Goal: Check status: Check status

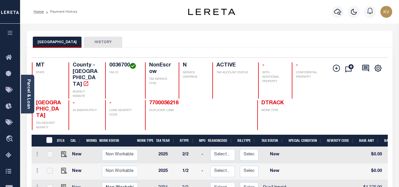
click at [92, 41] on button "HISTORY" at bounding box center [103, 42] width 38 height 11
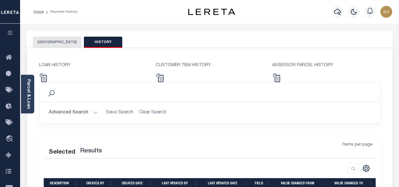
click at [61, 43] on button "[GEOGRAPHIC_DATA]" at bounding box center [57, 42] width 49 height 11
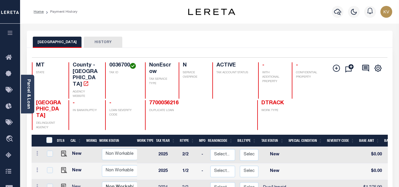
click at [99, 36] on div "FERGUS COUNTY HISTORY" at bounding box center [210, 39] width 366 height 17
click at [111, 38] on button "HISTORY" at bounding box center [103, 42] width 38 height 11
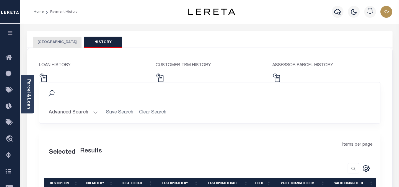
click at [68, 43] on button "[GEOGRAPHIC_DATA]" at bounding box center [57, 42] width 49 height 11
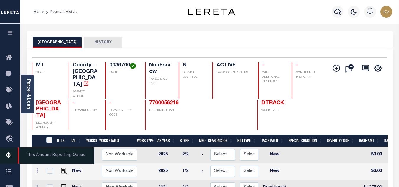
click at [15, 157] on icon at bounding box center [10, 155] width 9 height 7
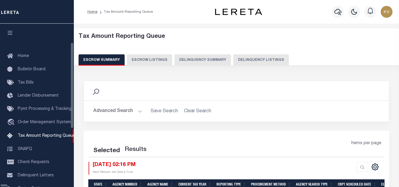
click at [233, 61] on button "Delinquency Listings" at bounding box center [261, 59] width 56 height 11
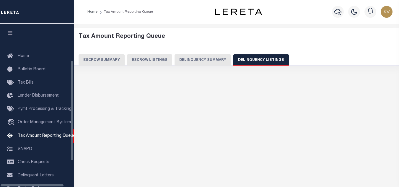
scroll to position [60, 0]
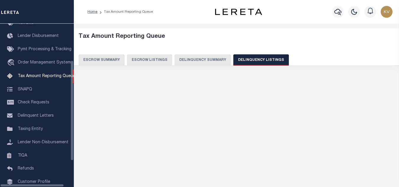
select select "100"
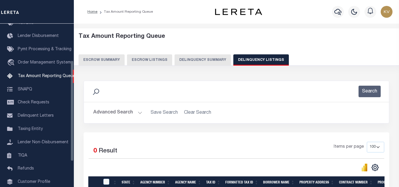
click at [237, 61] on button "Delinquency Listings" at bounding box center [261, 59] width 56 height 11
select select
select select "100"
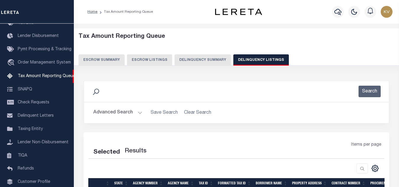
scroll to position [30, 0]
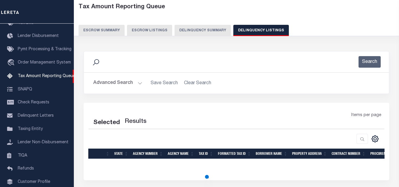
select select "100"
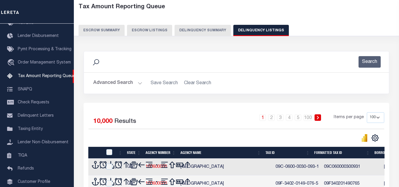
click at [127, 88] on button "Advanced Search" at bounding box center [117, 83] width 49 height 12
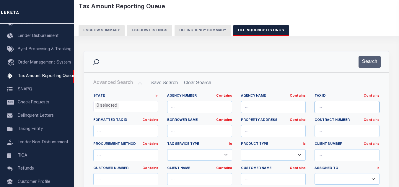
click at [329, 107] on input "text" at bounding box center [347, 107] width 65 height 12
paste input "782510226021"
type input "782510226021"
click at [371, 64] on button "Search" at bounding box center [370, 62] width 22 height 12
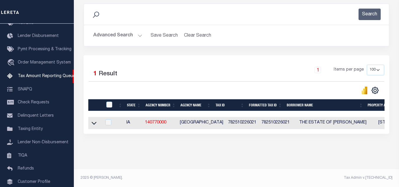
scroll to position [23, 0]
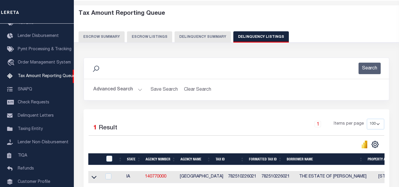
click at [131, 88] on button "Advanced Search" at bounding box center [117, 90] width 49 height 12
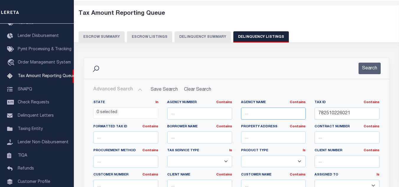
click at [269, 112] on input "text" at bounding box center [273, 114] width 65 height 12
paste input "[GEOGRAPHIC_DATA]"
type input "[GEOGRAPHIC_DATA]"
click at [375, 67] on button "Search" at bounding box center [370, 69] width 22 height 12
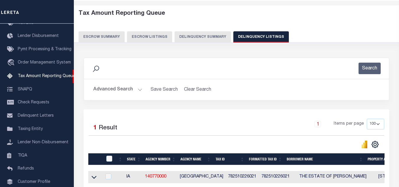
scroll to position [53, 0]
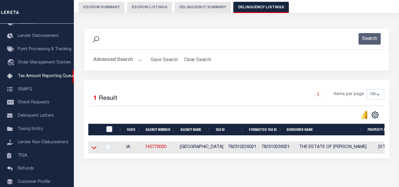
click at [95, 148] on icon at bounding box center [94, 147] width 5 height 6
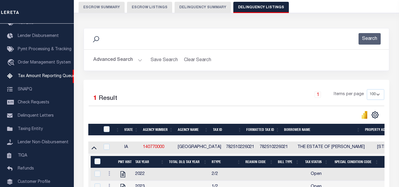
scroll to position [112, 0]
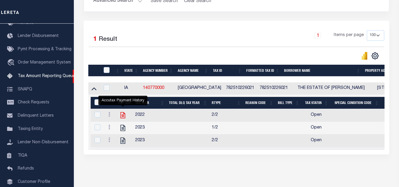
click at [123, 117] on icon "" at bounding box center [123, 115] width 8 height 8
checkbox input "true"
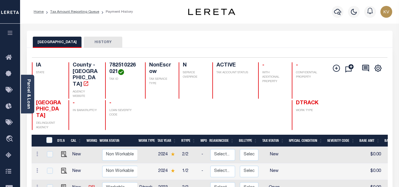
scroll to position [59, 0]
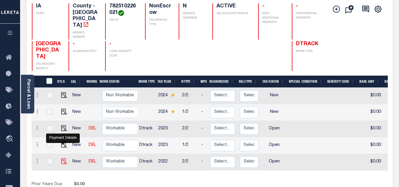
click at [64, 158] on img "" at bounding box center [64, 161] width 6 height 6
checkbox input "true"
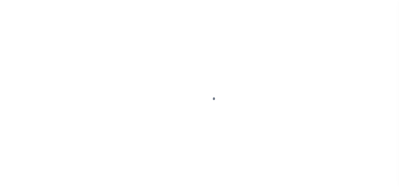
select select "OP2"
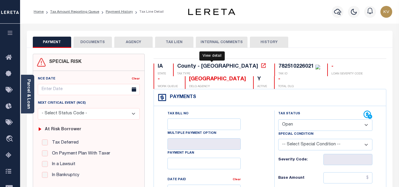
click at [261, 66] on icon at bounding box center [263, 65] width 4 height 4
click at [118, 13] on link "Payment History" at bounding box center [119, 12] width 27 height 4
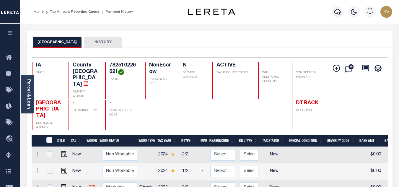
click at [92, 43] on button "HISTORY" at bounding box center [103, 42] width 38 height 11
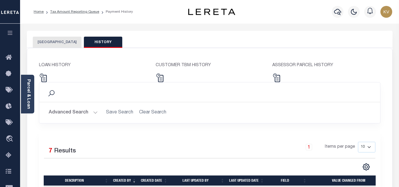
click at [49, 42] on button "[GEOGRAPHIC_DATA]" at bounding box center [57, 42] width 49 height 11
